Goal: Navigation & Orientation: Find specific page/section

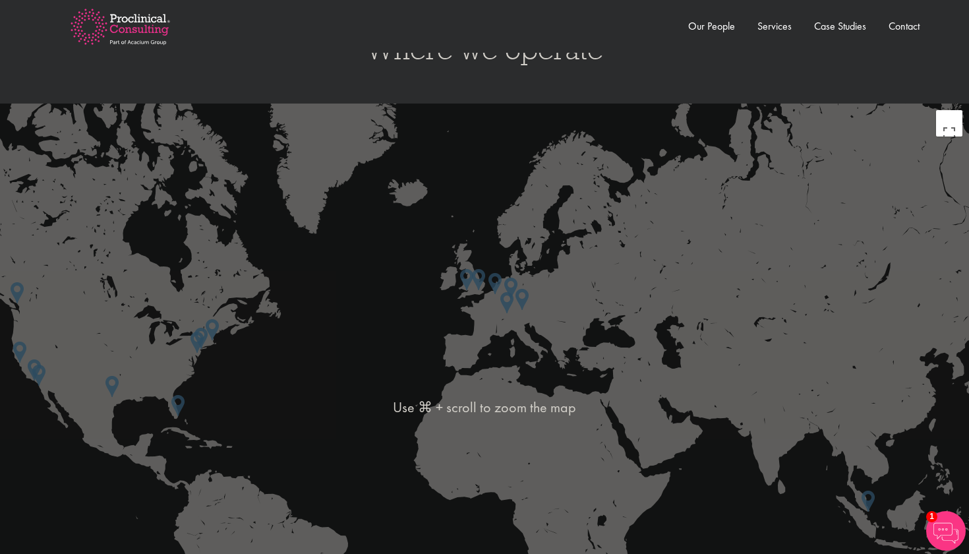
scroll to position [2172, 0]
click at [202, 331] on img at bounding box center [196, 340] width 13 height 21
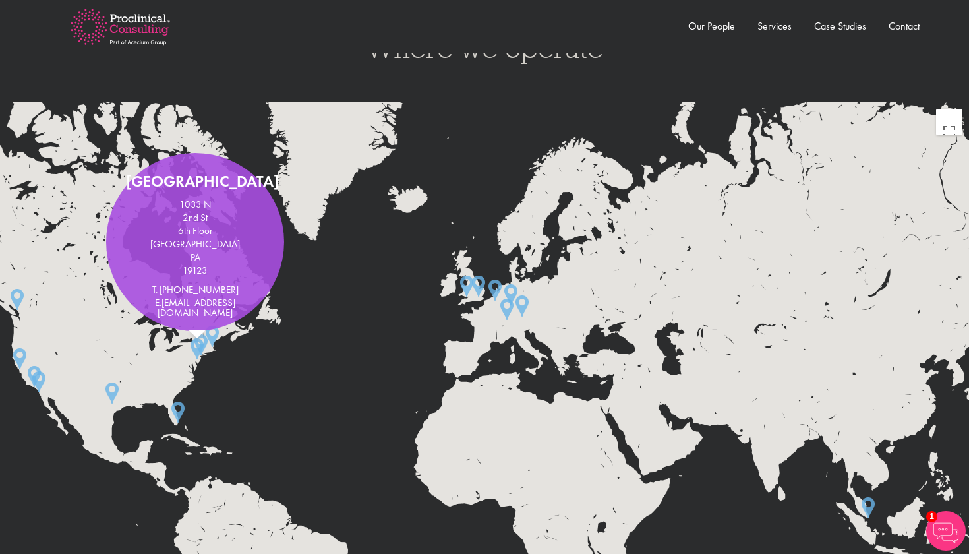
click at [196, 343] on img at bounding box center [196, 348] width 13 height 21
click at [195, 355] on div "To navigate, press the arrow keys. Philadelphia 1033 N 2nd St 6th Floor Philade…" at bounding box center [484, 405] width 969 height 606
click at [194, 346] on img at bounding box center [196, 348] width 13 height 21
click at [198, 341] on img at bounding box center [196, 348] width 13 height 21
click at [206, 334] on img at bounding box center [200, 344] width 13 height 21
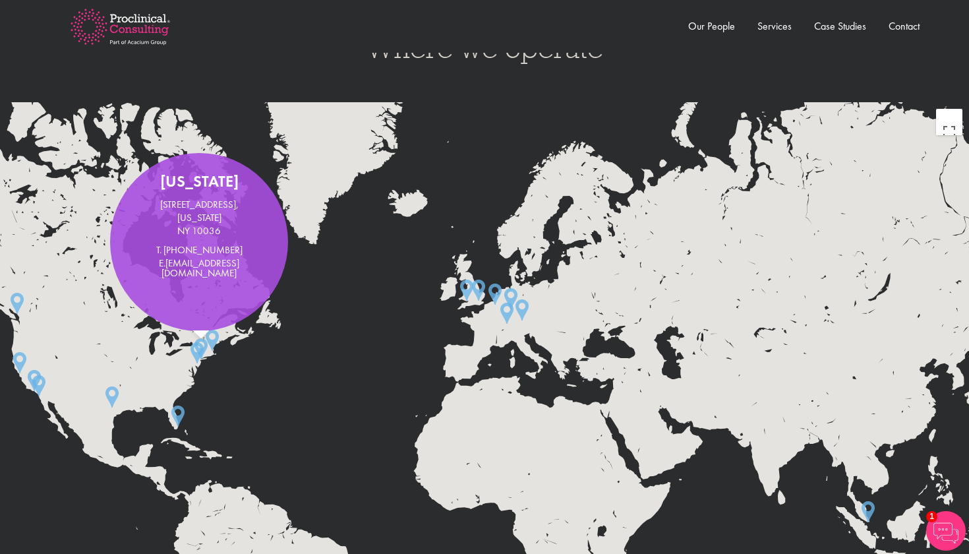
click at [215, 331] on img at bounding box center [212, 339] width 13 height 21
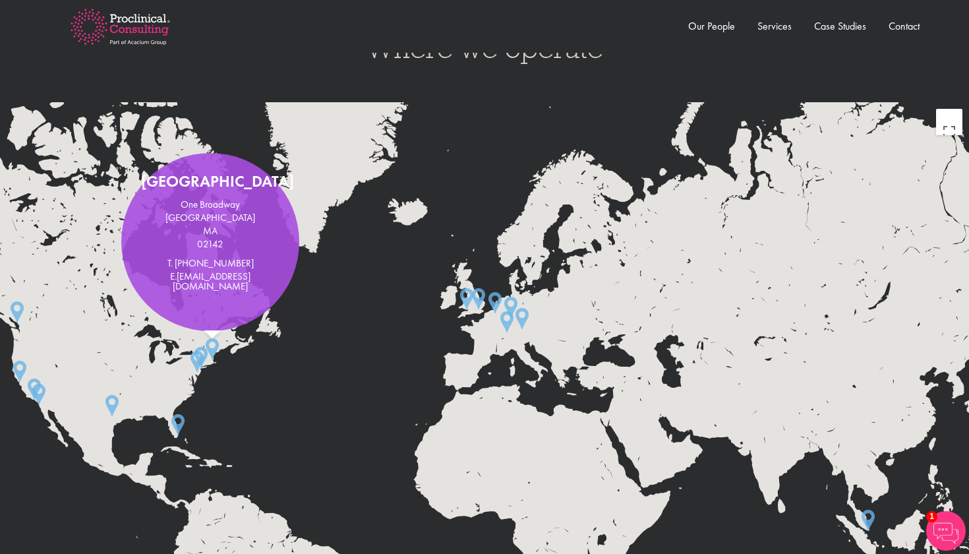
scroll to position [0, 0]
click at [206, 333] on div at bounding box center [212, 335] width 16 height 8
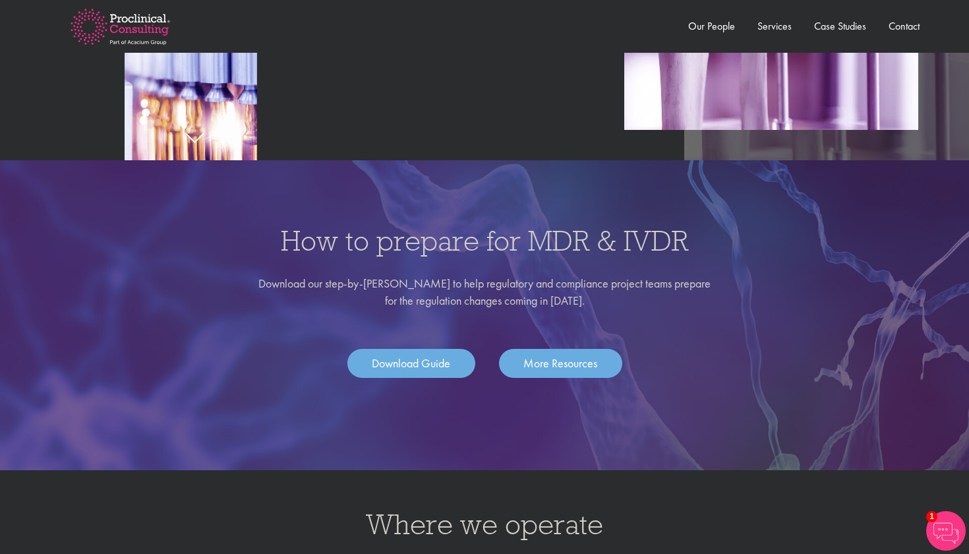
scroll to position [1643, 0]
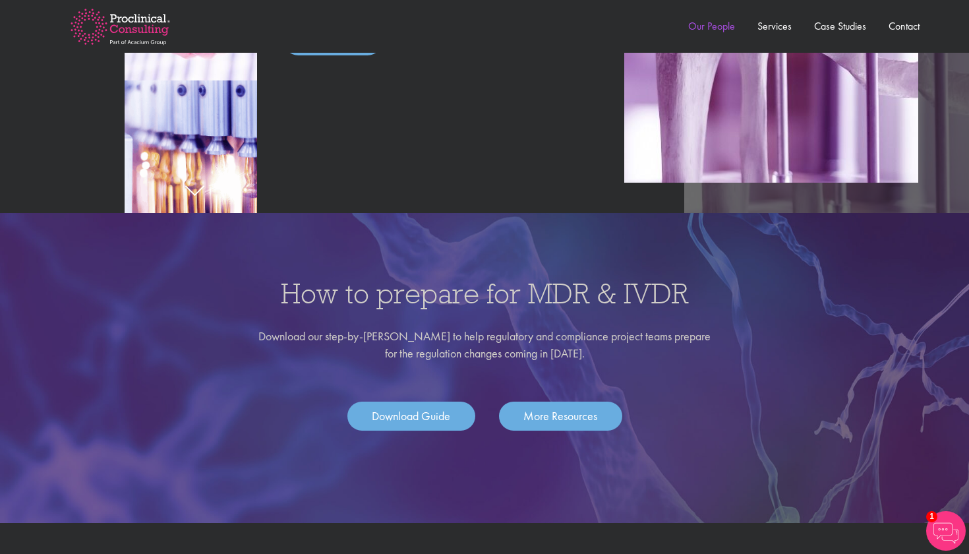
click at [706, 30] on link "Our People" at bounding box center [711, 26] width 47 height 14
click at [565, 406] on link "More Resources" at bounding box center [560, 415] width 123 height 29
click at [97, 26] on img at bounding box center [120, 26] width 142 height 77
click at [107, 109] on link "Proclinical Home" at bounding box center [103, 108] width 69 height 14
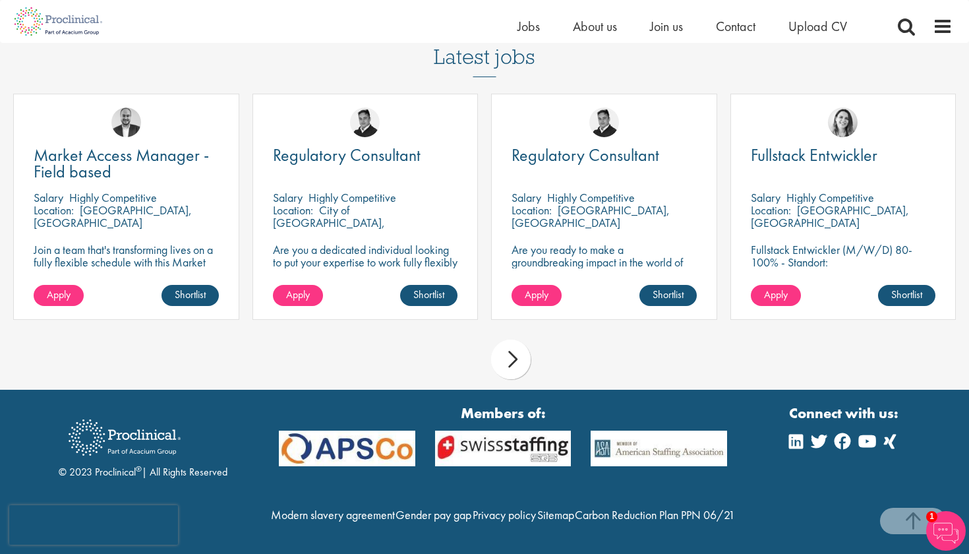
scroll to position [1235, 0]
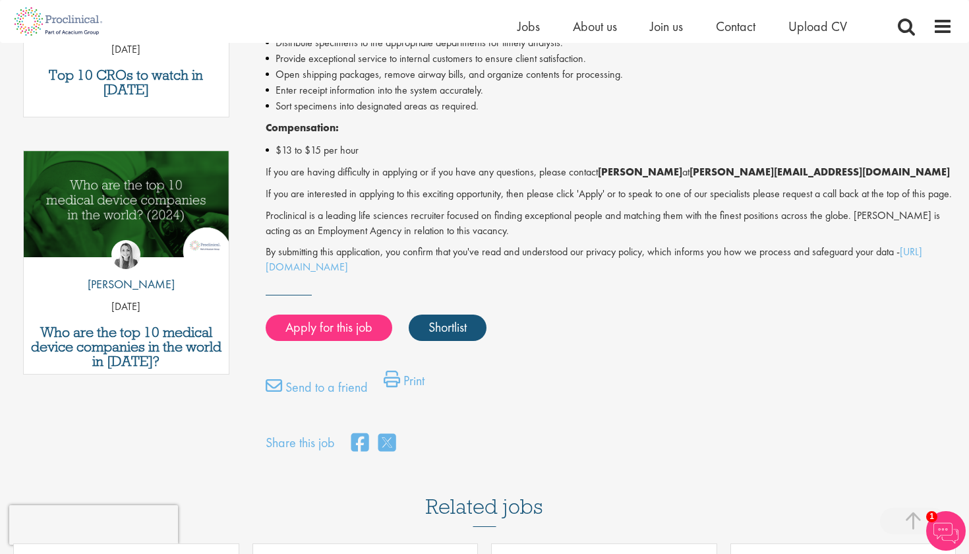
scroll to position [582, 0]
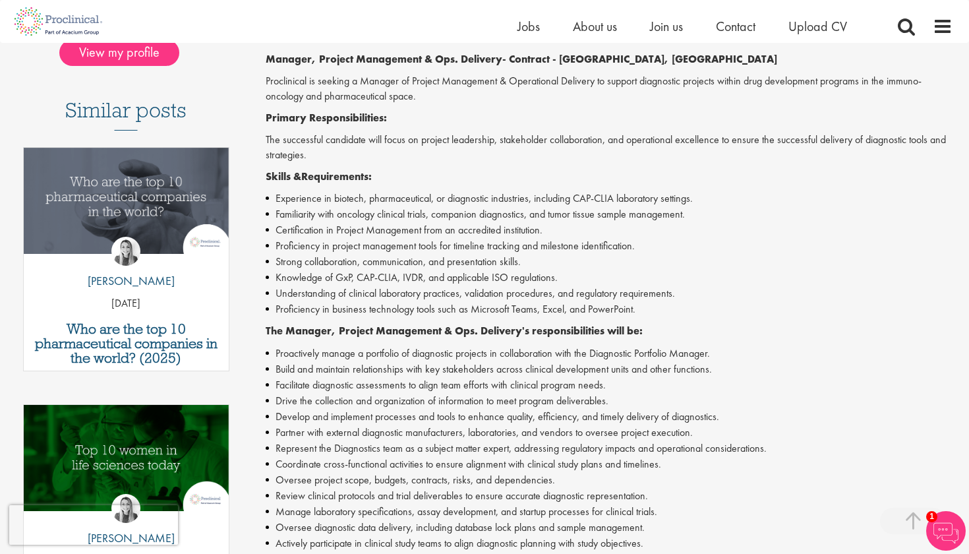
scroll to position [358, 0]
